Goal: Find specific page/section: Find specific page/section

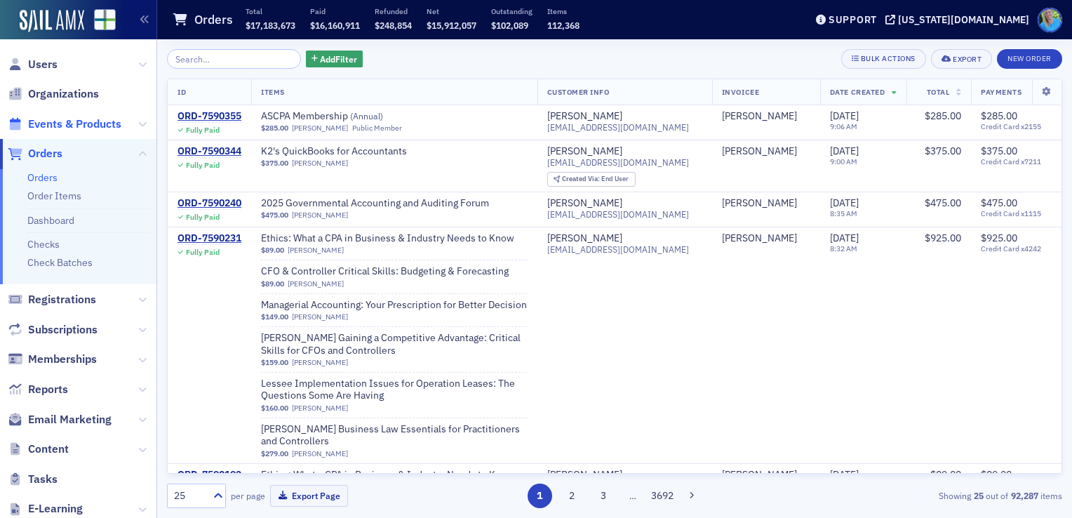
drag, startPoint x: 43, startPoint y: 130, endPoint x: 58, endPoint y: 121, distance: 17.6
click at [42, 130] on span "Events & Products" at bounding box center [74, 123] width 93 height 15
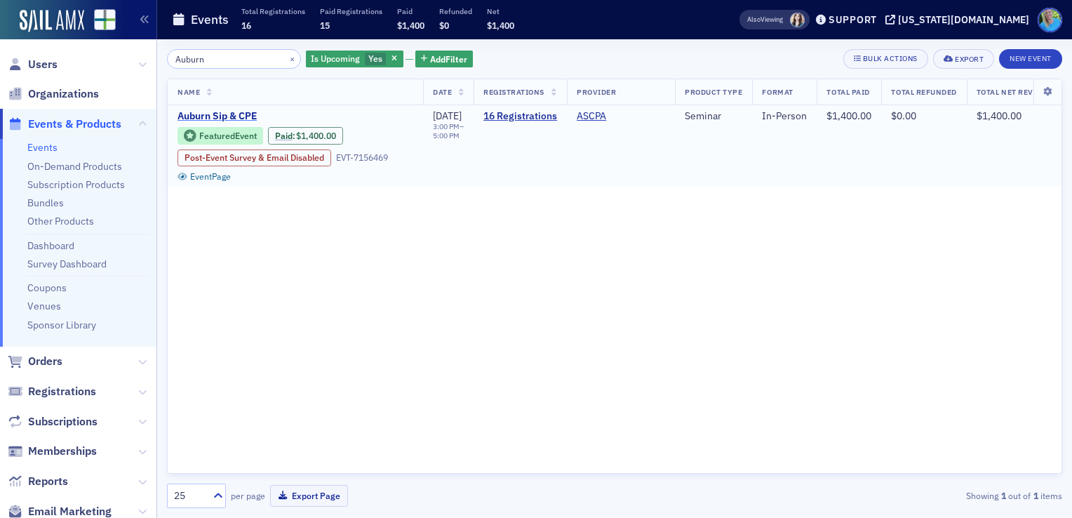
type input "Auburn"
click at [238, 118] on span "Auburn Sip & CPE" at bounding box center [295, 116] width 236 height 13
click at [238, 116] on span "Auburn Sip & CPE" at bounding box center [295, 116] width 236 height 13
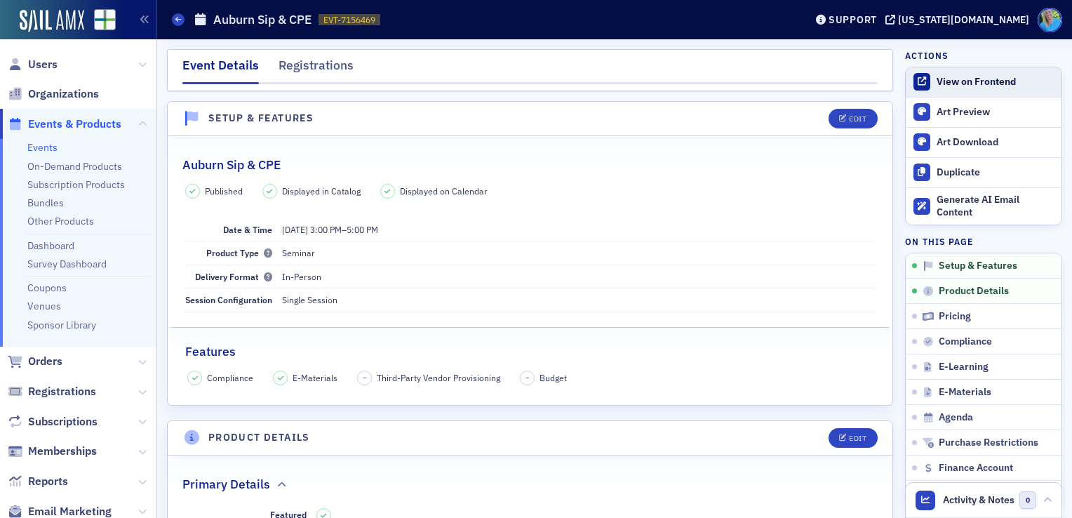
click at [959, 77] on div "View on Frontend" at bounding box center [995, 82] width 118 height 13
click at [56, 361] on span "Orders" at bounding box center [45, 360] width 34 height 15
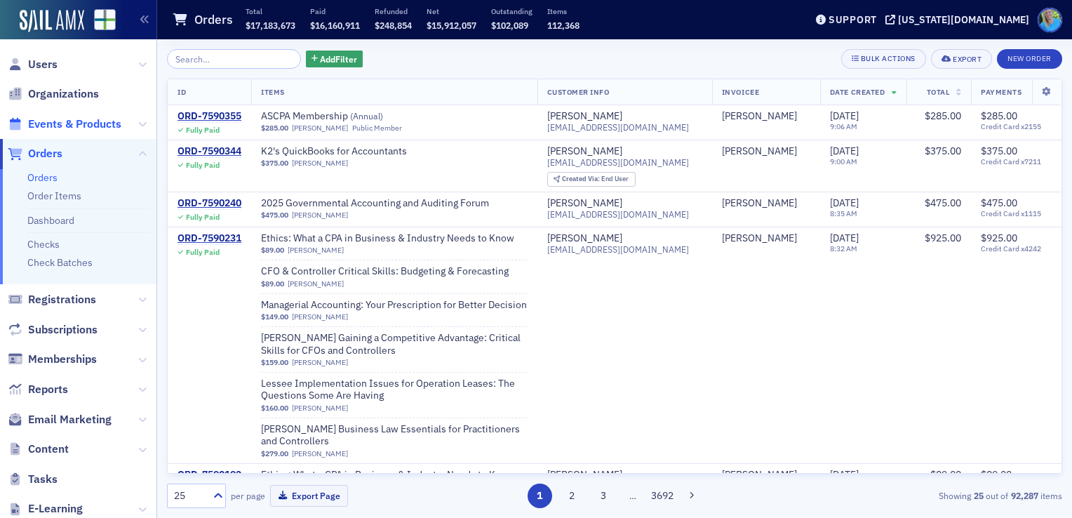
click at [50, 129] on span "Events & Products" at bounding box center [74, 123] width 93 height 15
